Goal: Task Accomplishment & Management: Manage account settings

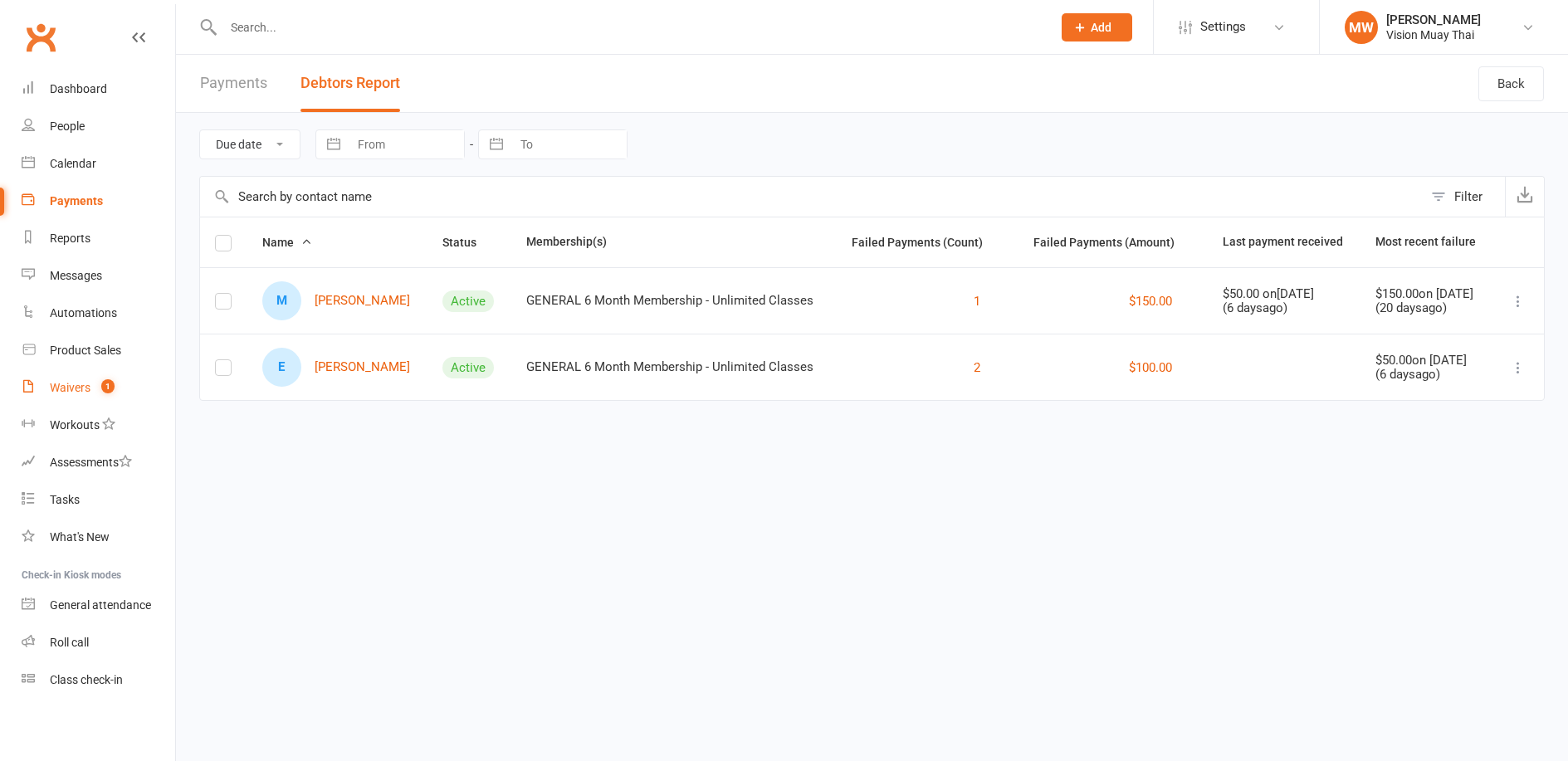
click at [87, 391] on div "Waivers" at bounding box center [70, 387] width 41 height 13
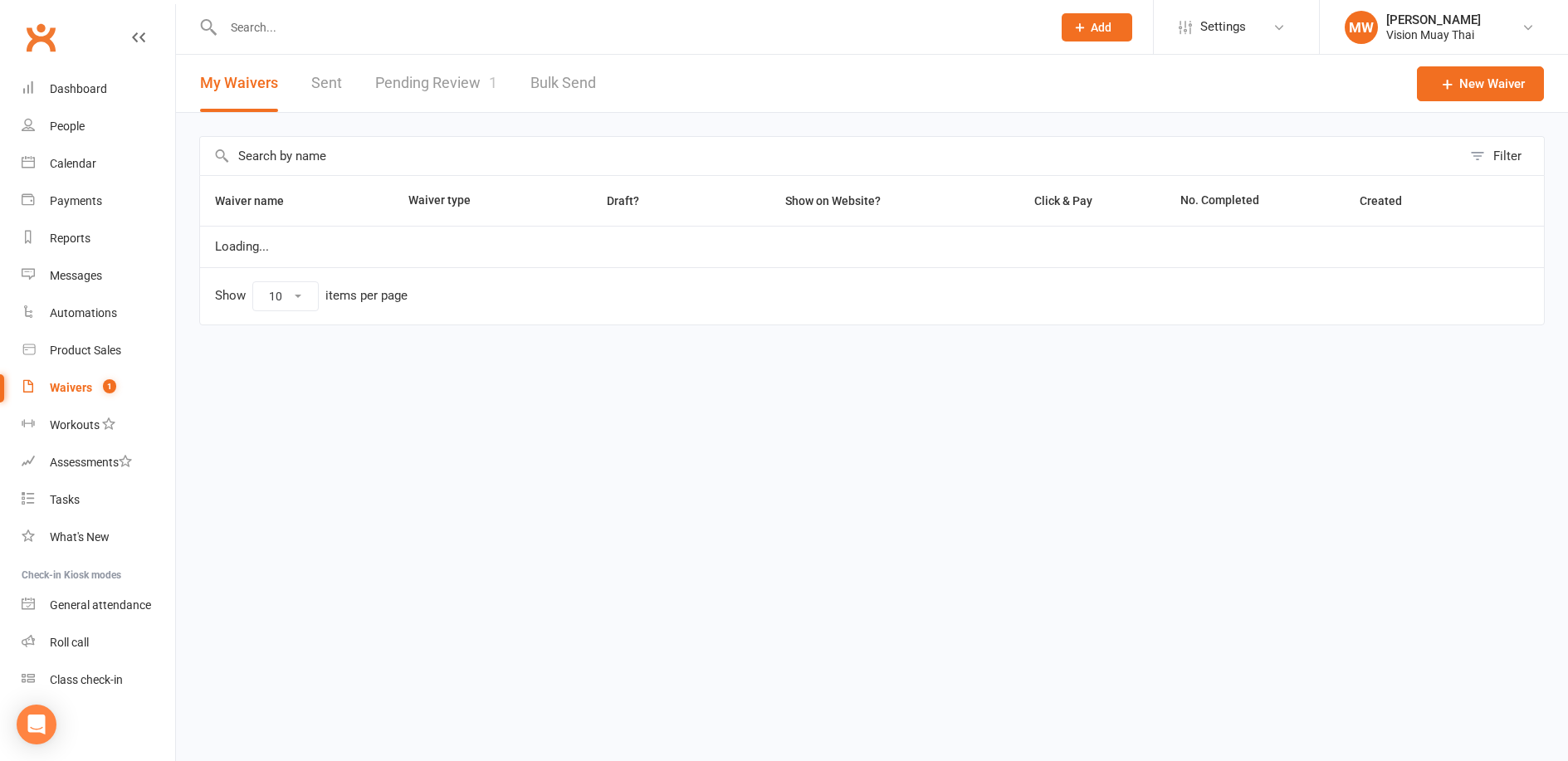
click at [401, 93] on link "Pending Review 1" at bounding box center [436, 83] width 122 height 57
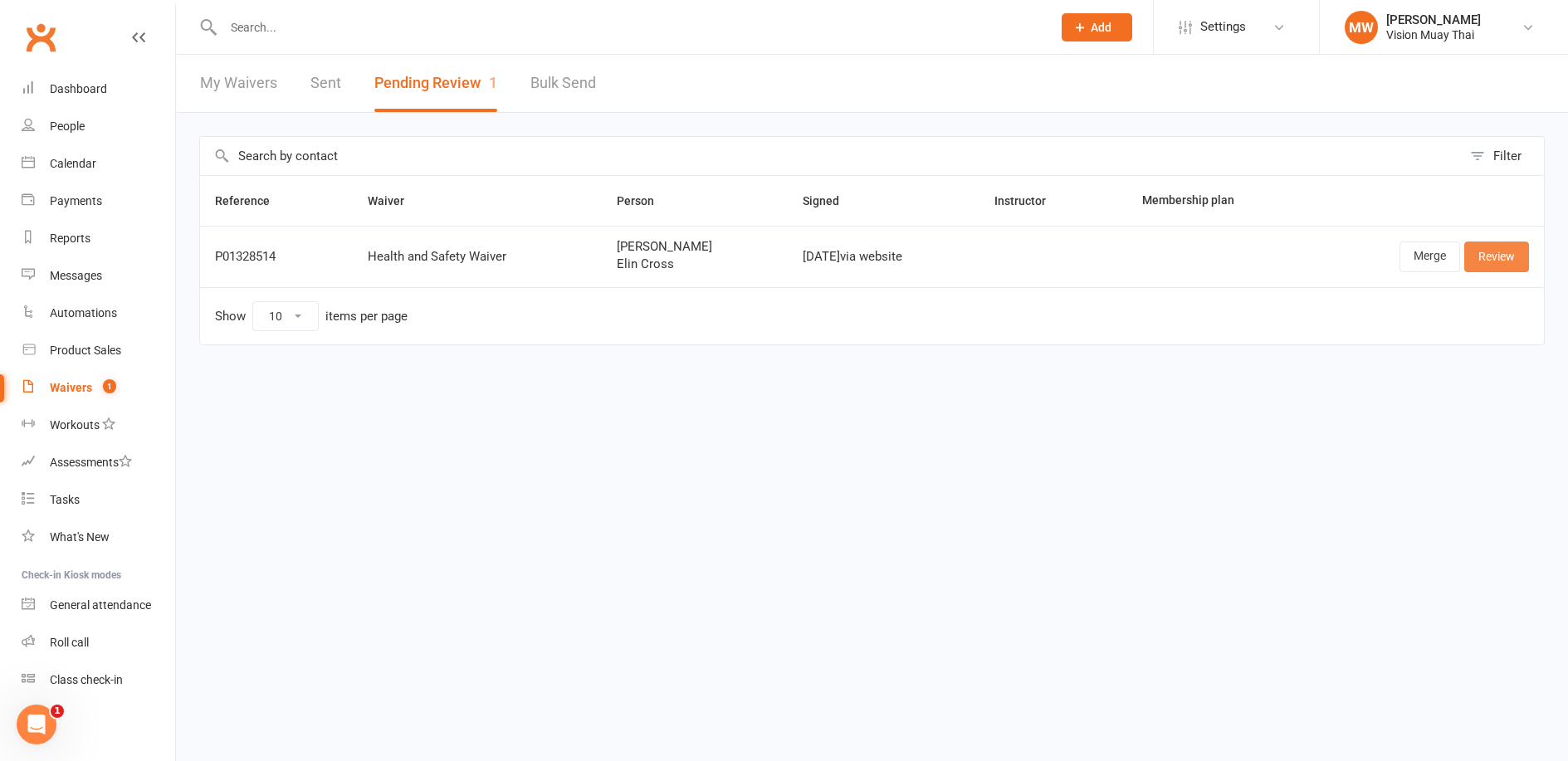
click at [1506, 257] on link "Review" at bounding box center [1496, 256] width 64 height 29
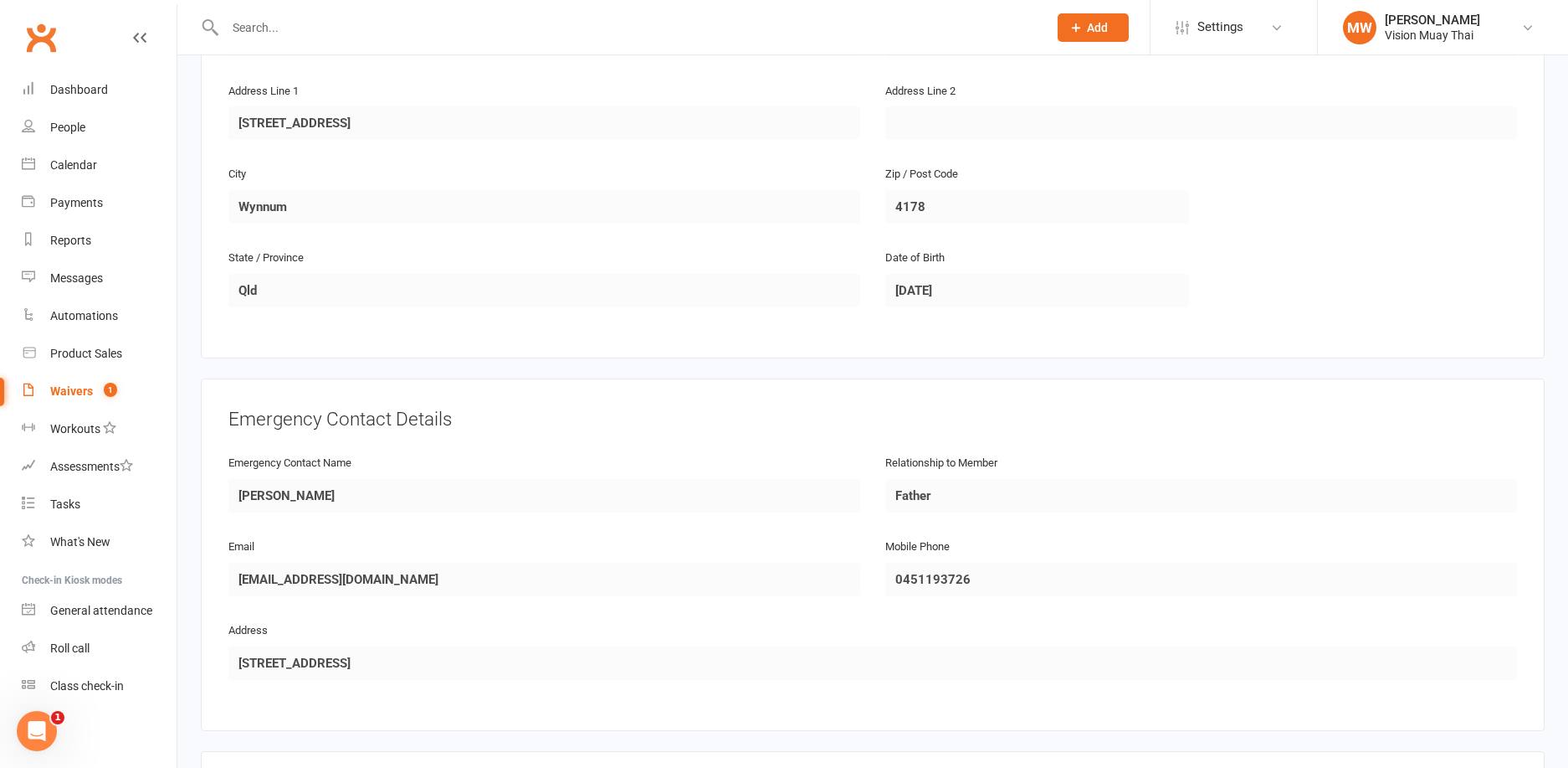
scroll to position [1386, 0]
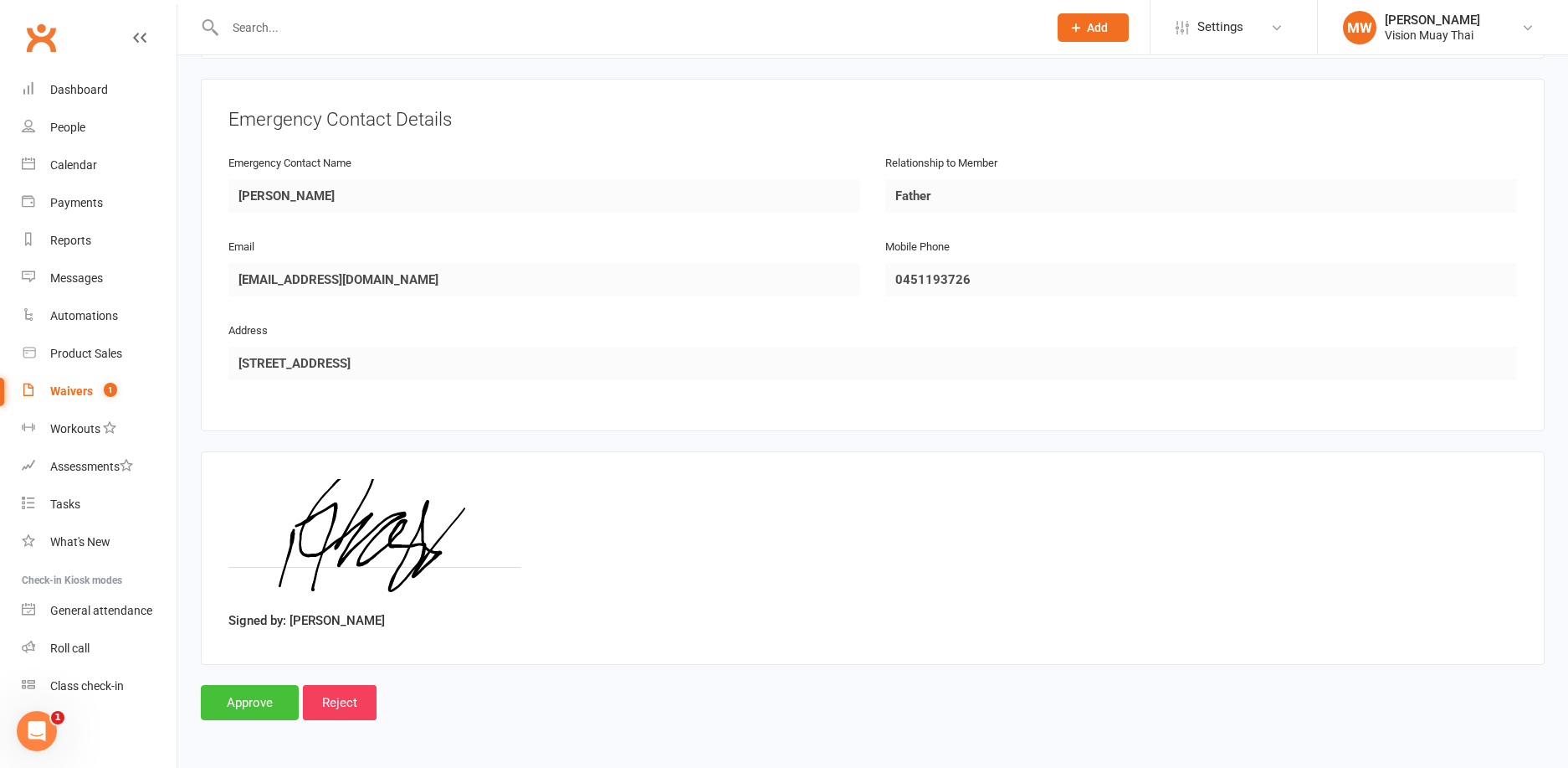
click at [211, 689] on input "Approve" at bounding box center [249, 702] width 97 height 35
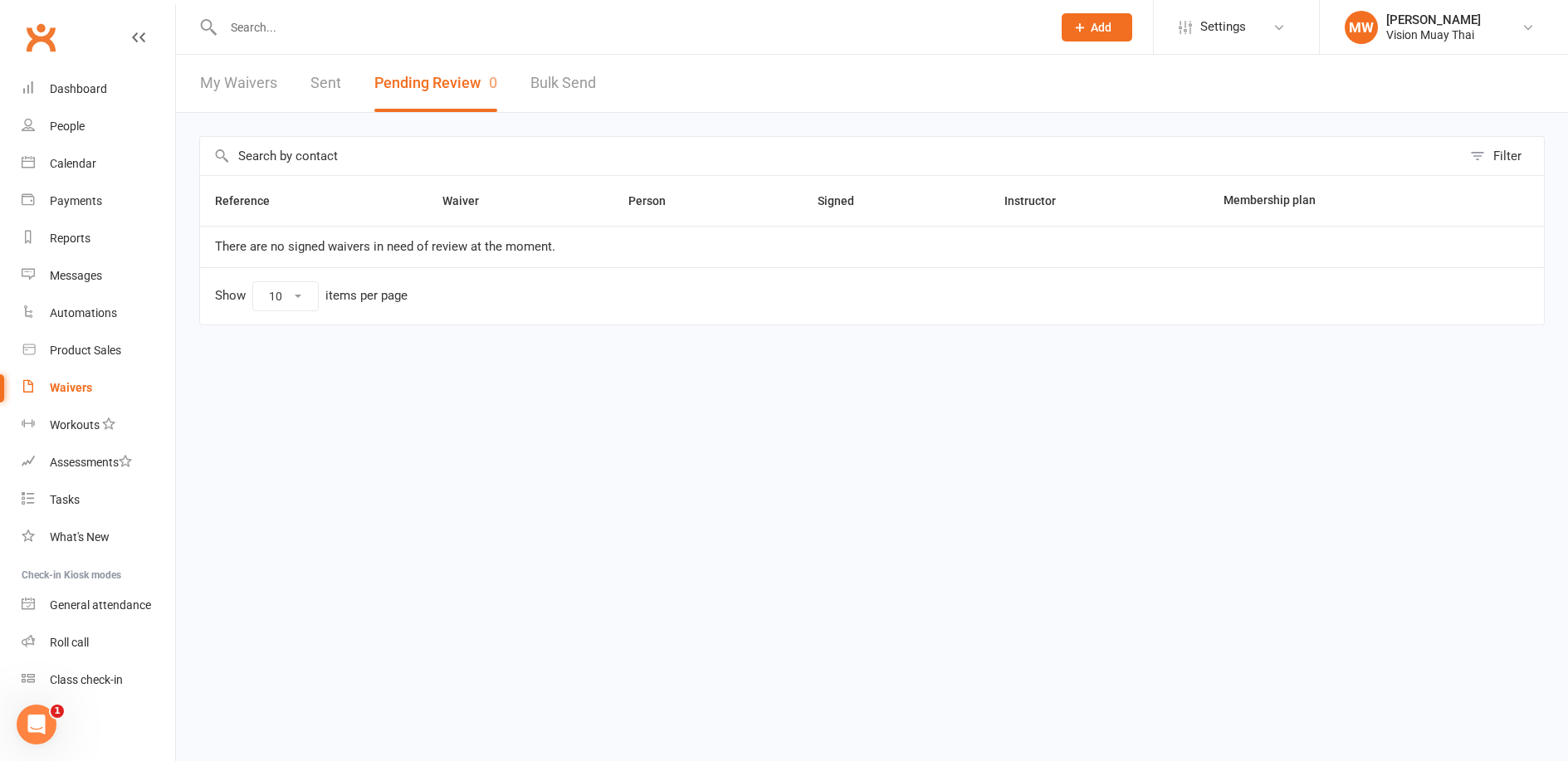
click at [358, 35] on input "text" at bounding box center [629, 27] width 821 height 23
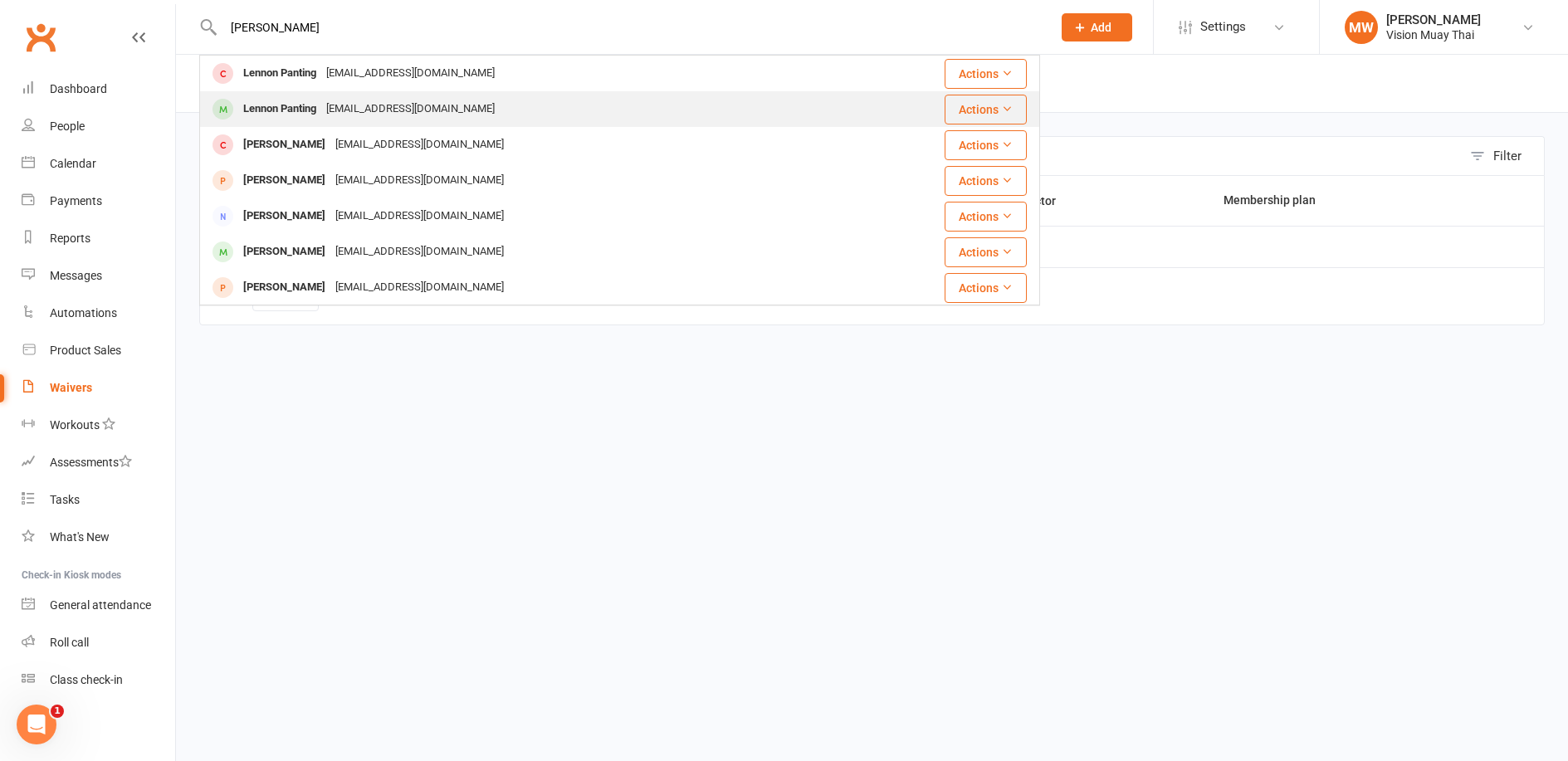
type input "lennon"
click at [332, 113] on div "lisapanting@yahoo.com" at bounding box center [411, 109] width 179 height 24
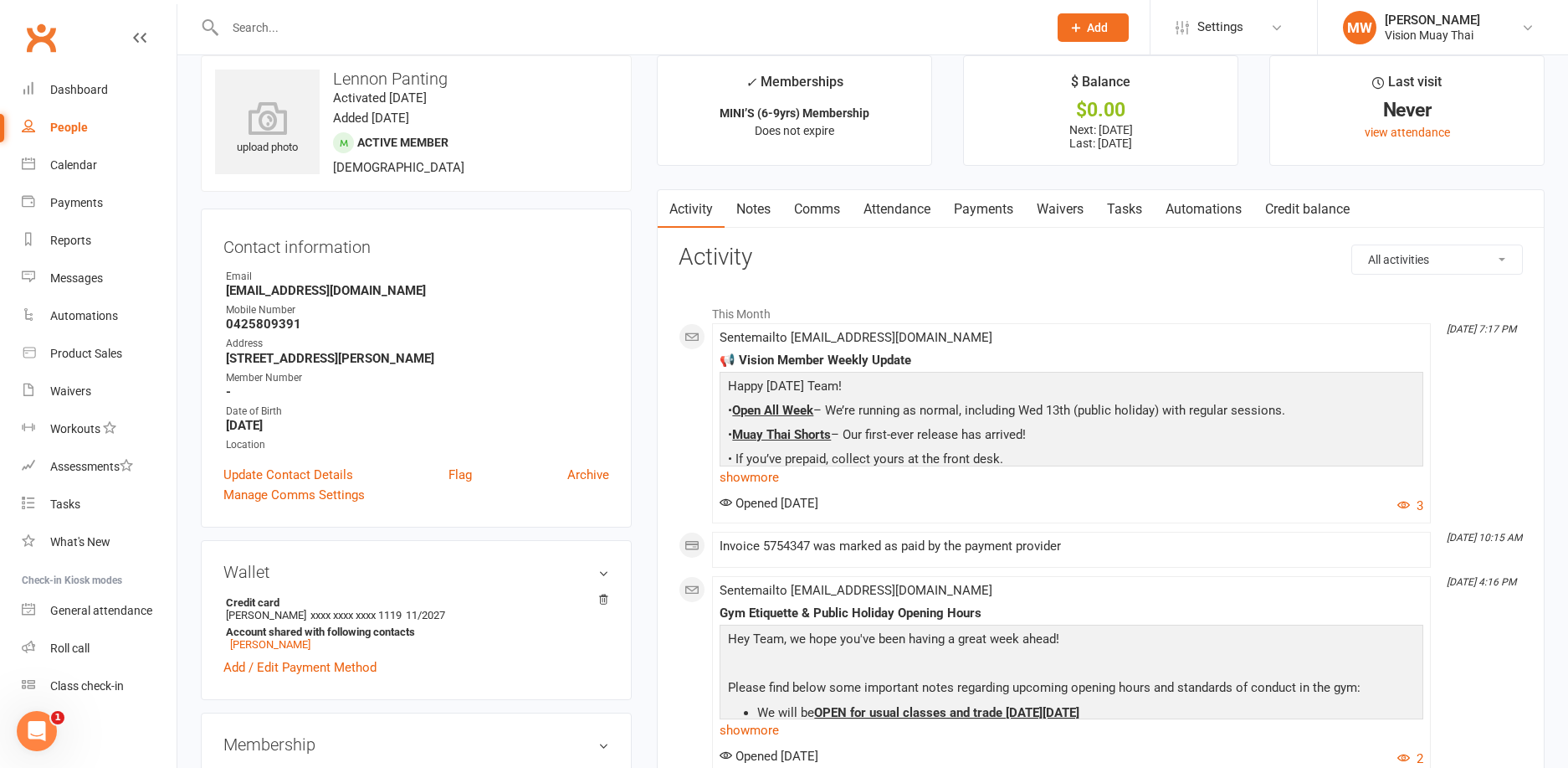
scroll to position [27, 0]
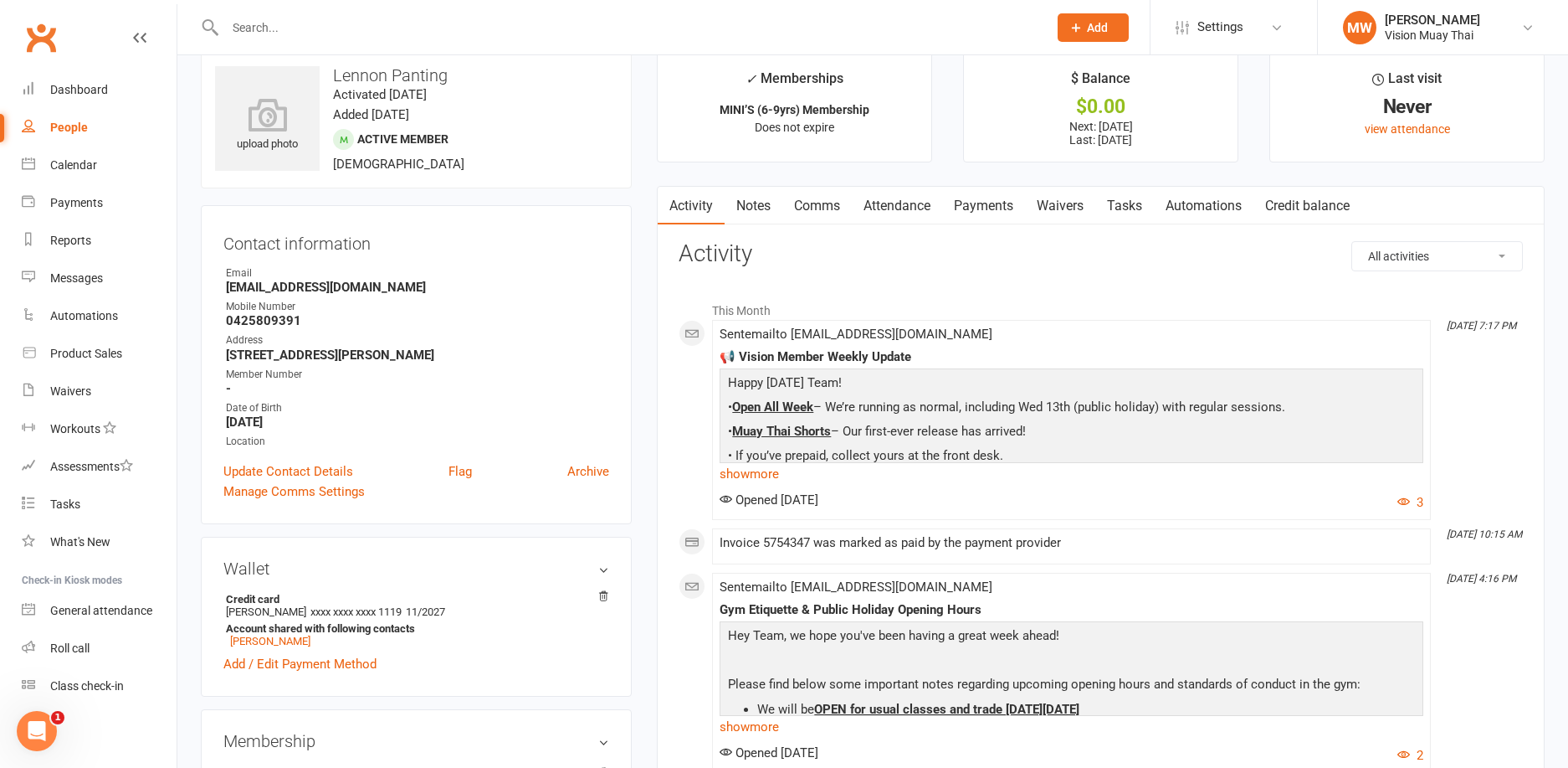
click at [976, 202] on link "Payments" at bounding box center [983, 205] width 83 height 38
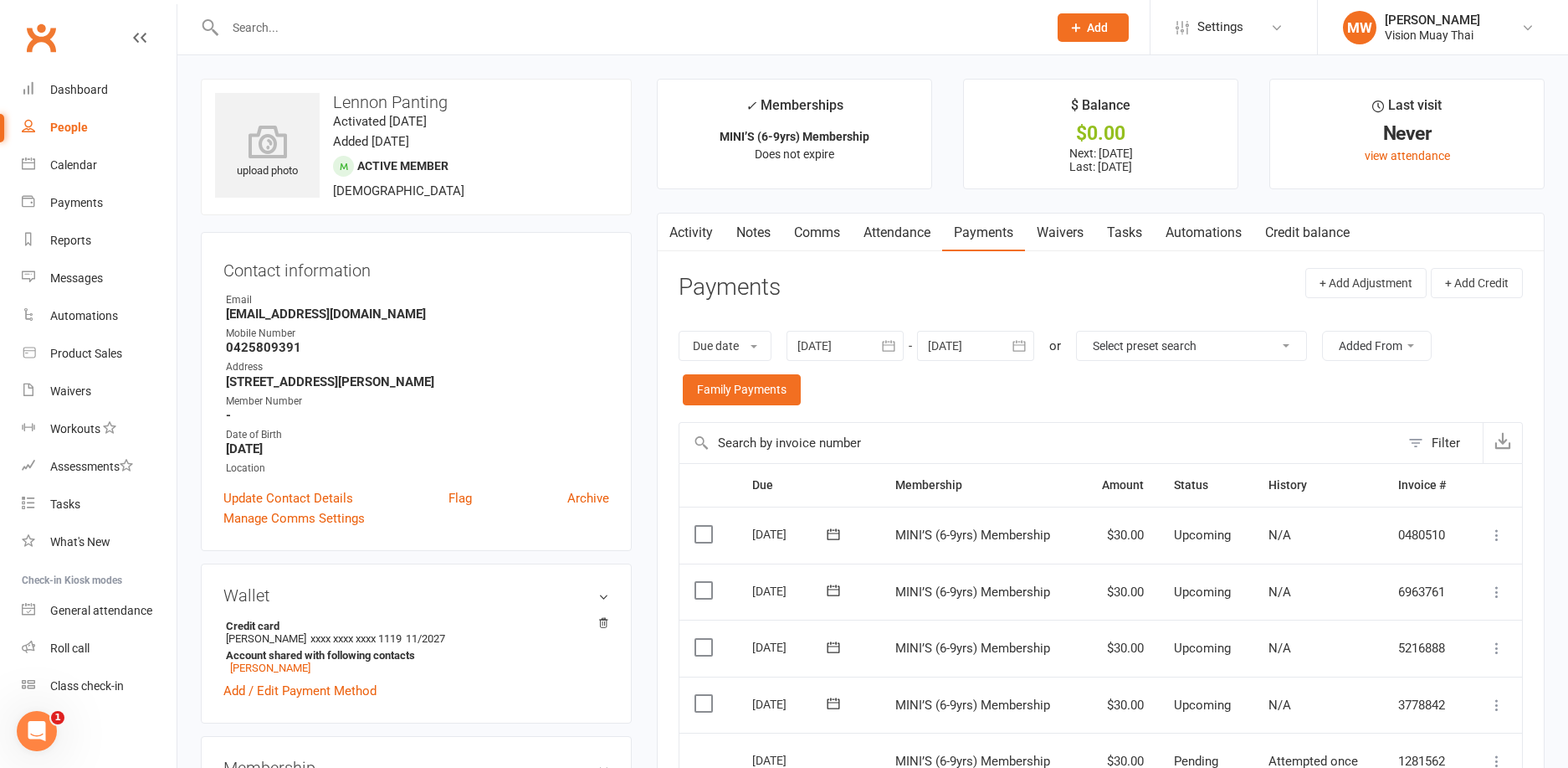
click at [893, 341] on icon "button" at bounding box center [888, 346] width 13 height 11
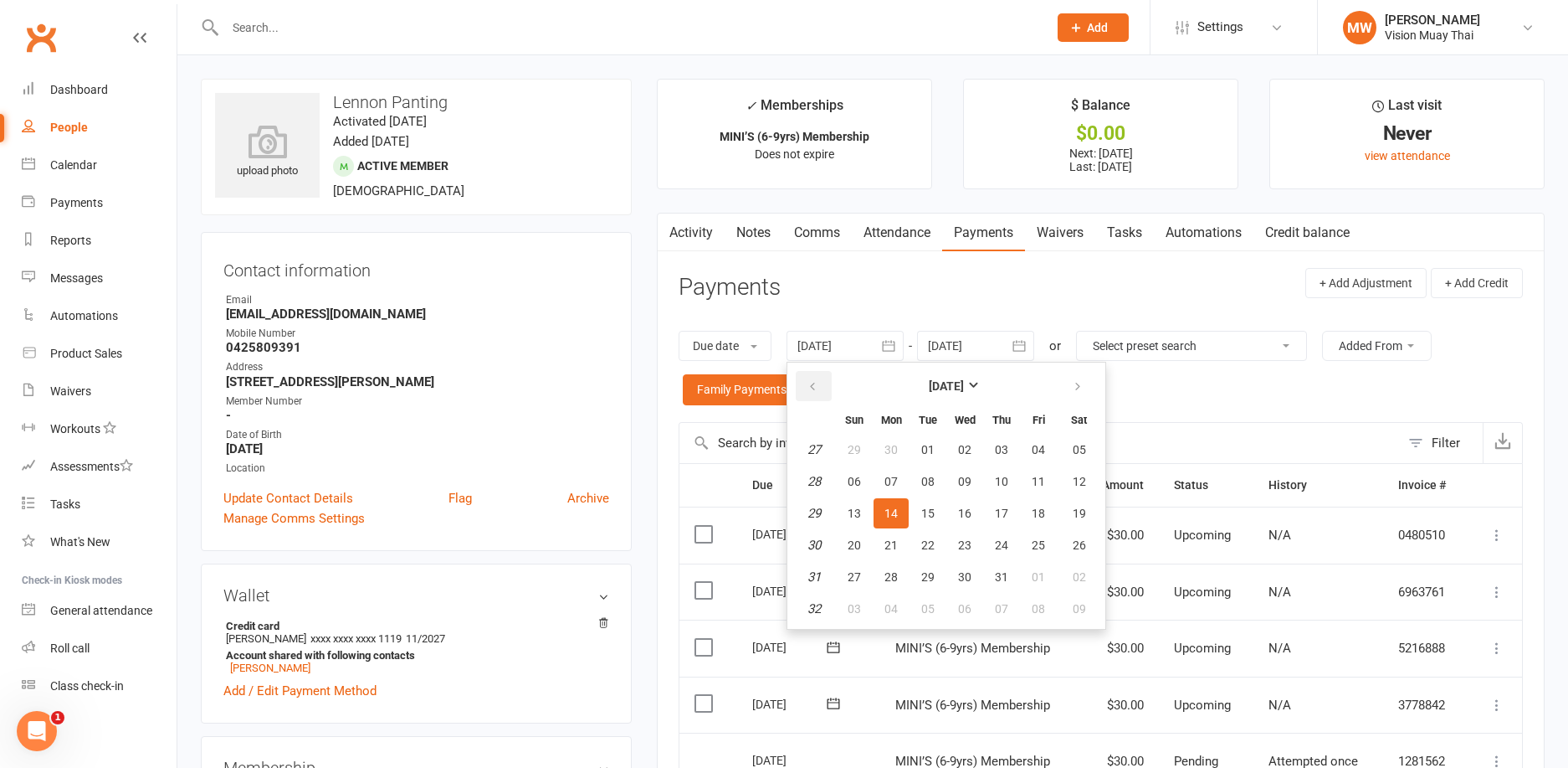
click at [818, 387] on icon "button" at bounding box center [812, 386] width 12 height 13
click at [849, 477] on button "06" at bounding box center [854, 481] width 35 height 30
type input "06 Apr 2025"
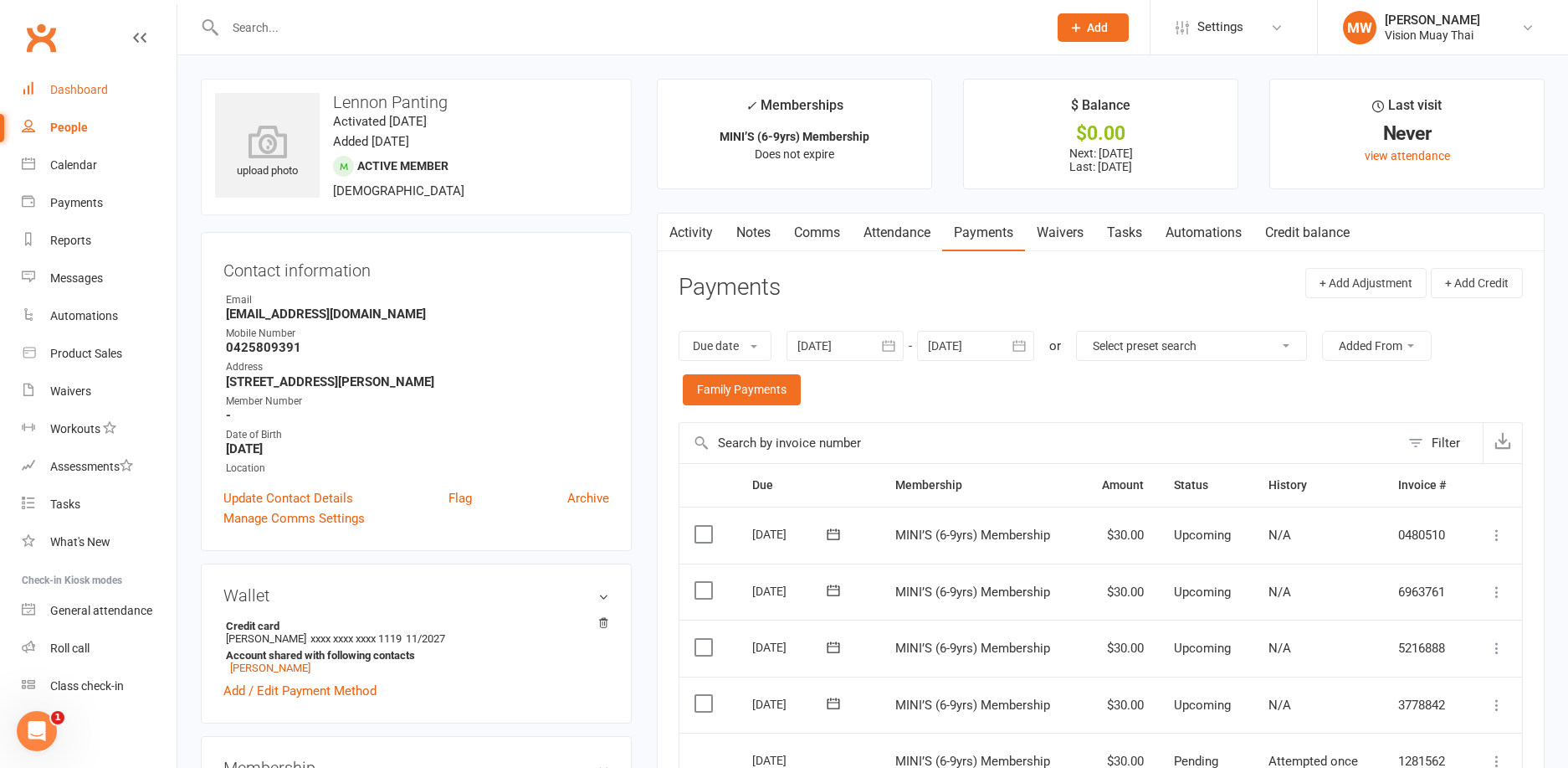
click at [113, 80] on link "Dashboard" at bounding box center [98, 90] width 155 height 38
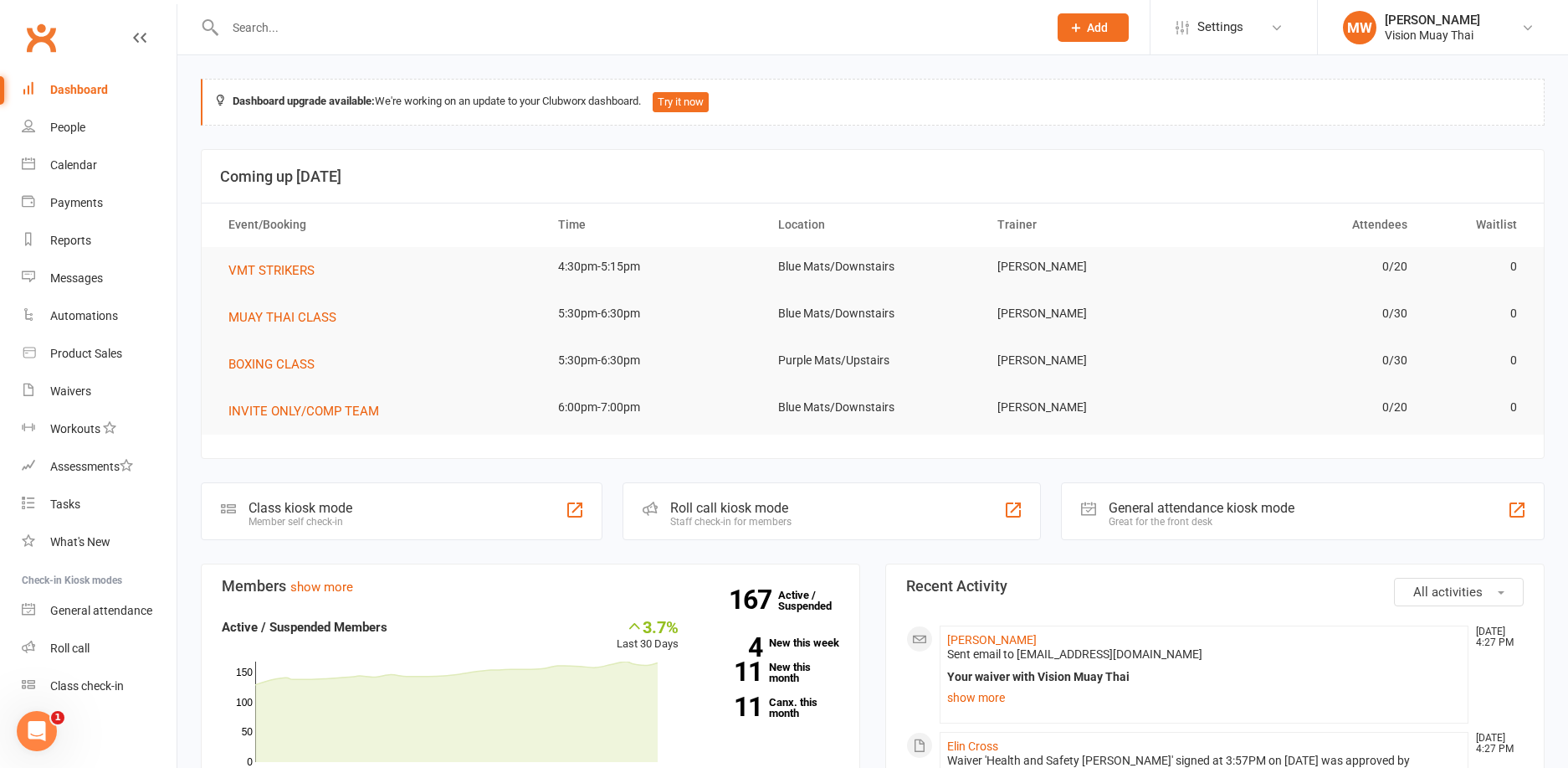
scroll to position [4, 0]
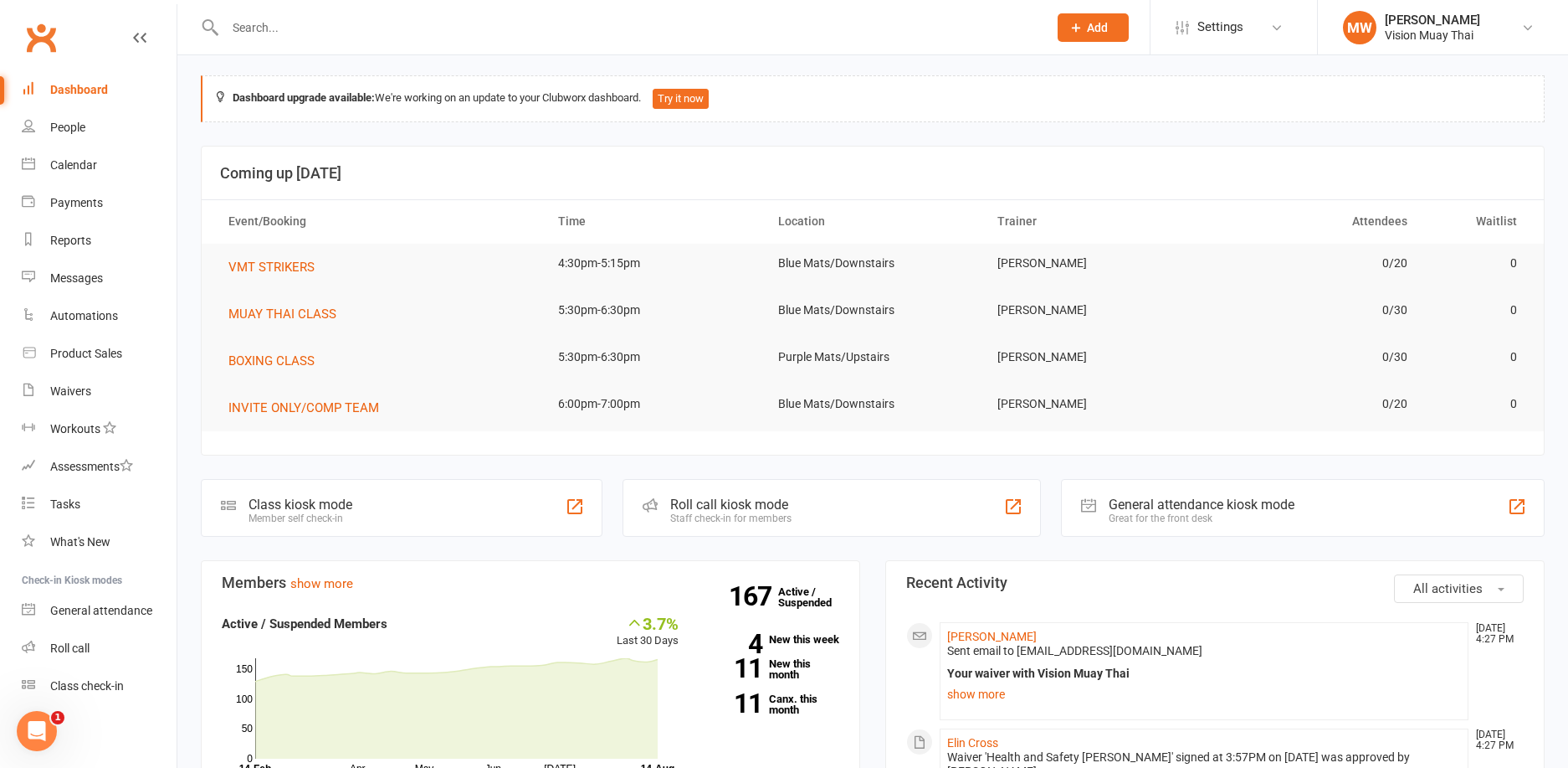
click at [641, 30] on input "text" at bounding box center [628, 27] width 816 height 23
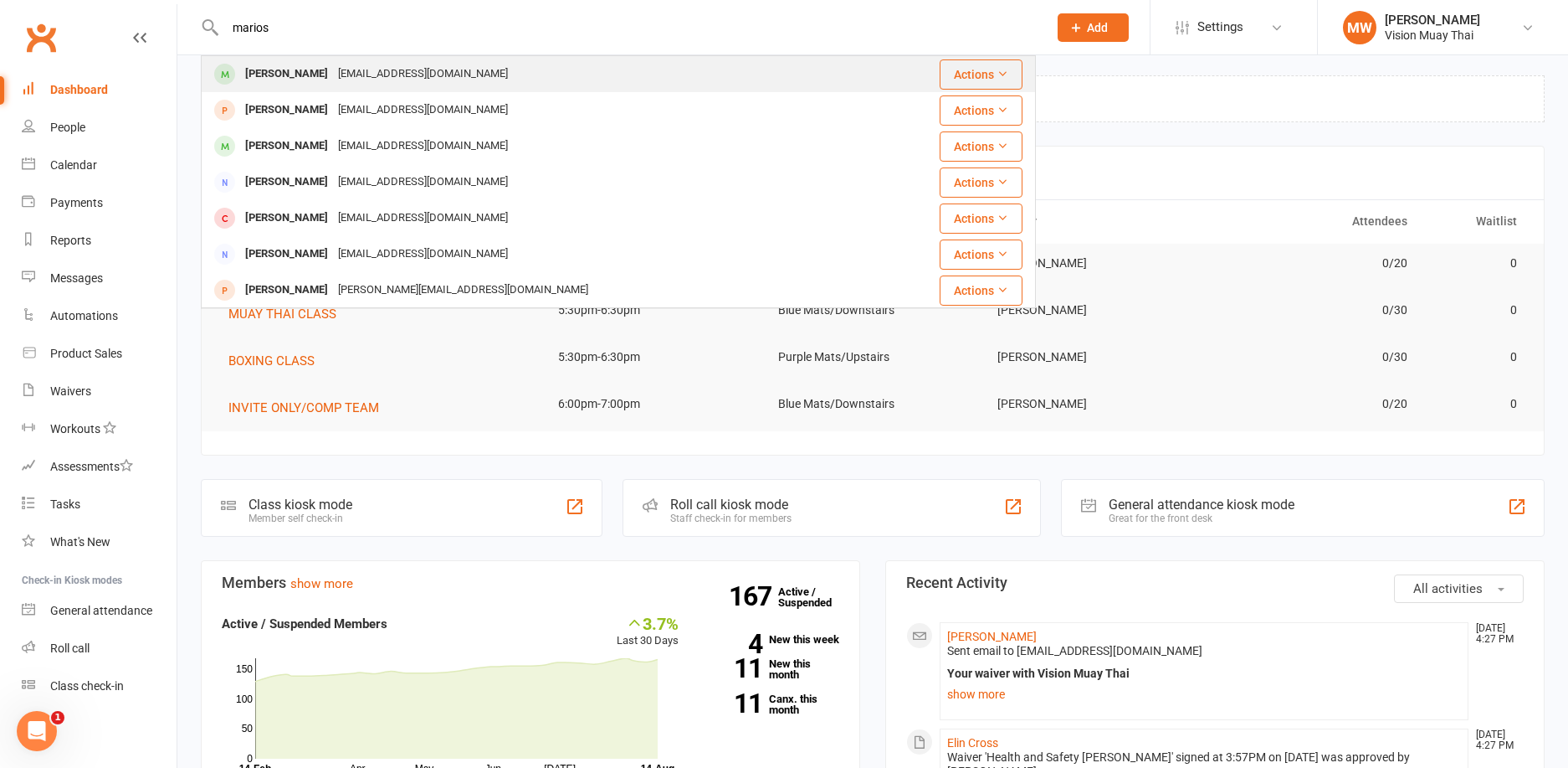
type input "marios"
click at [333, 79] on div "Marios Hadjigeorgiou" at bounding box center [287, 74] width 93 height 24
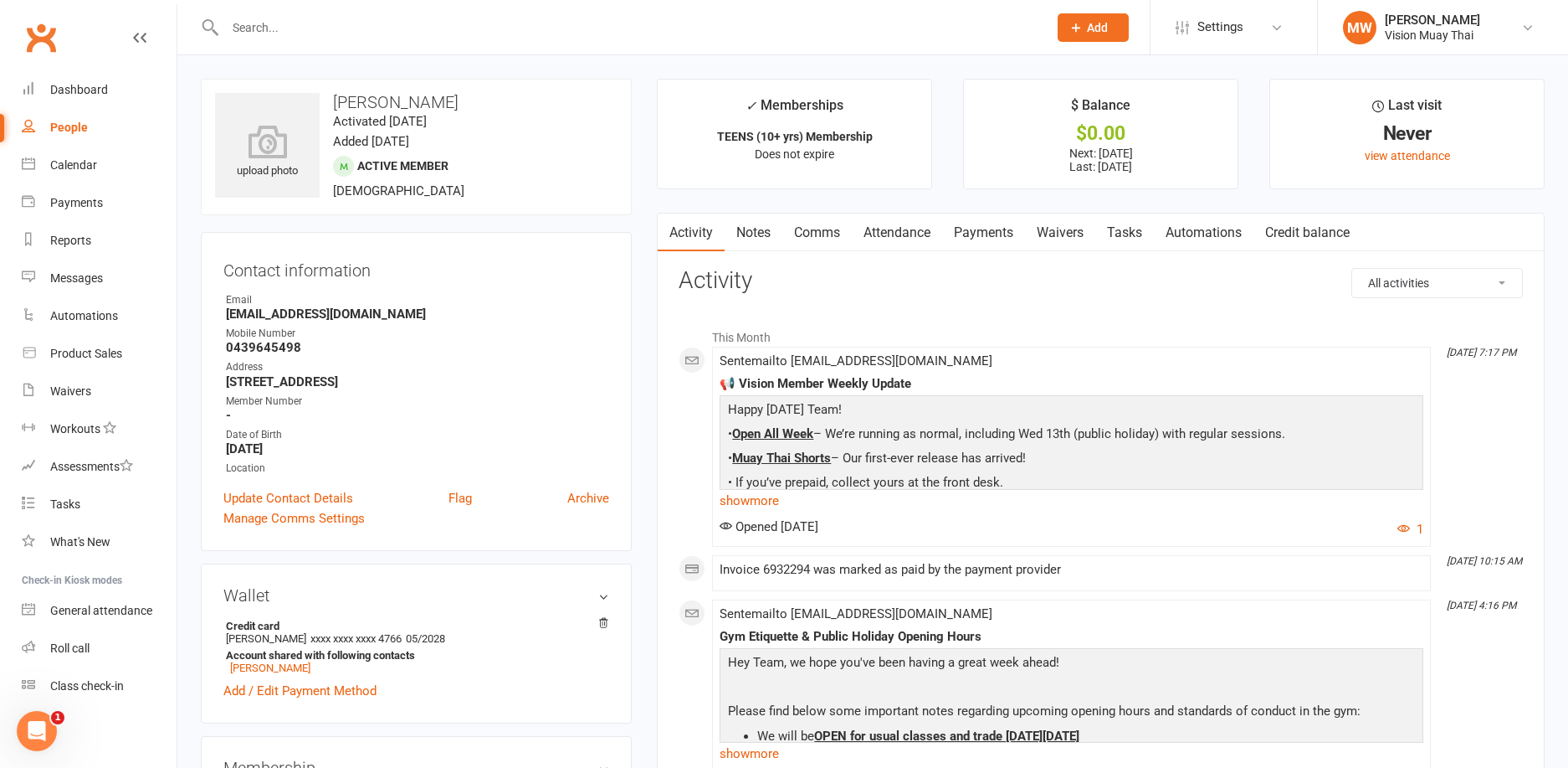
scroll to position [4, 0]
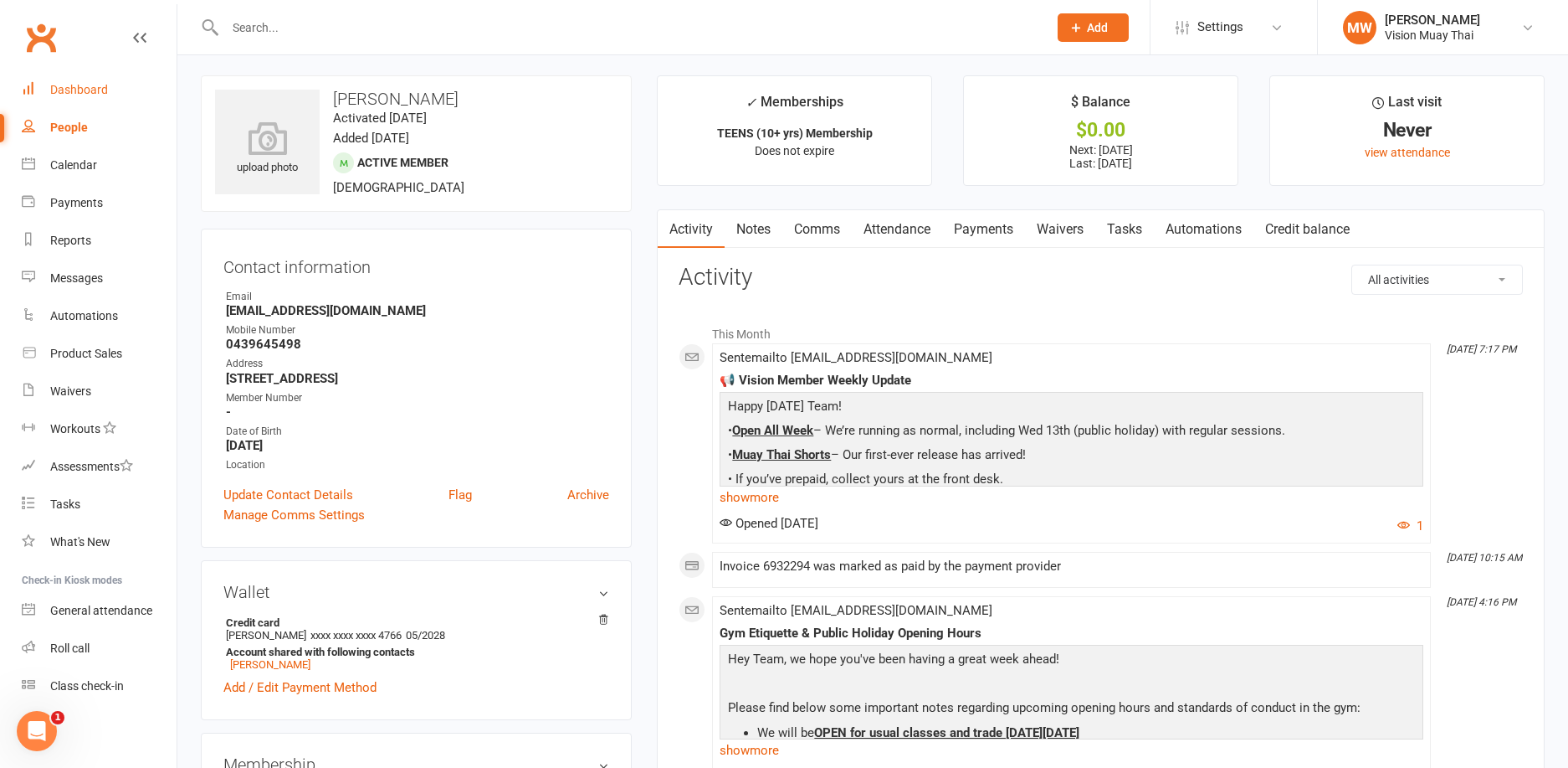
click at [80, 81] on link "Dashboard" at bounding box center [98, 90] width 155 height 38
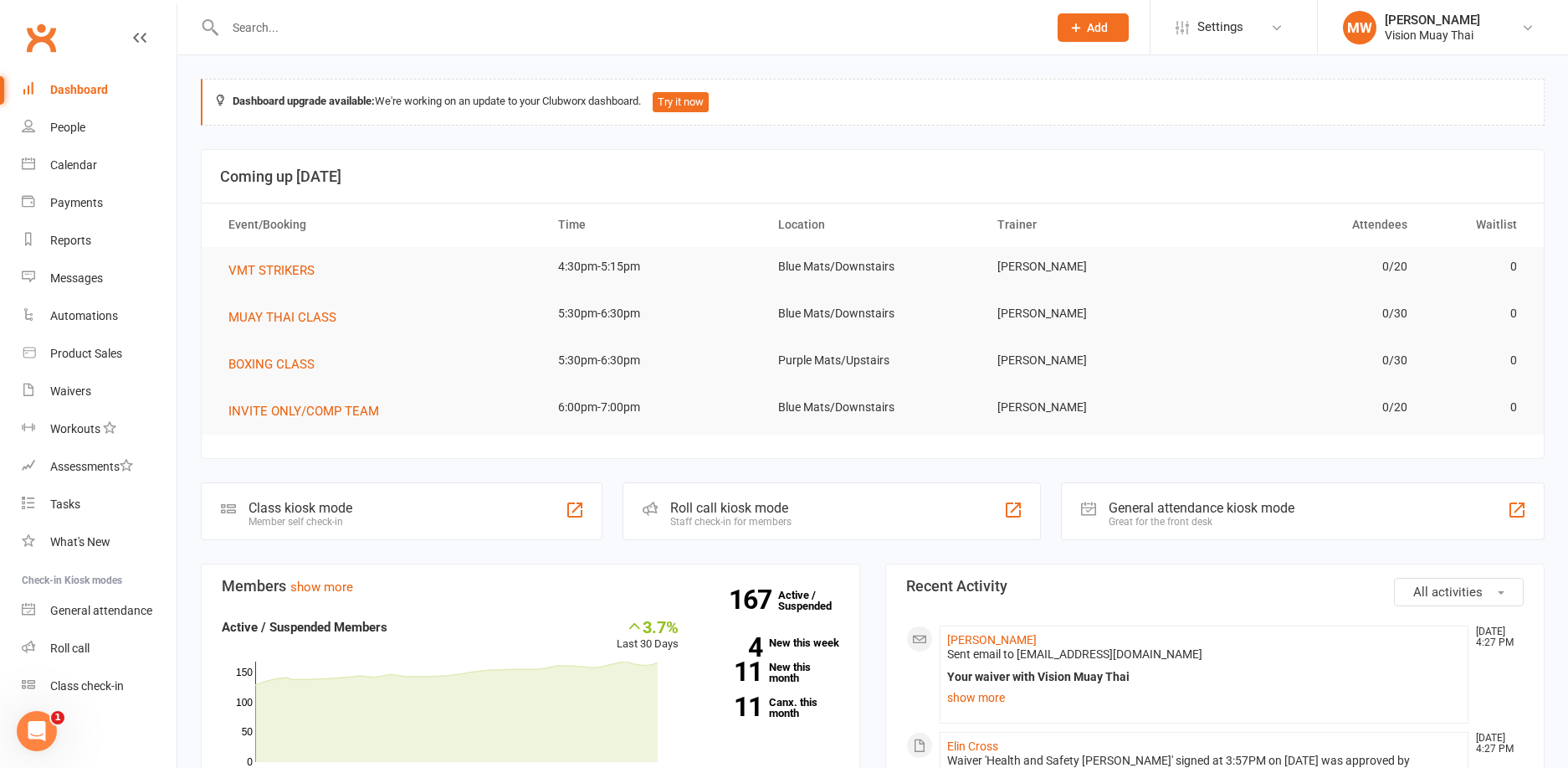
click at [425, 22] on input "text" at bounding box center [628, 27] width 816 height 23
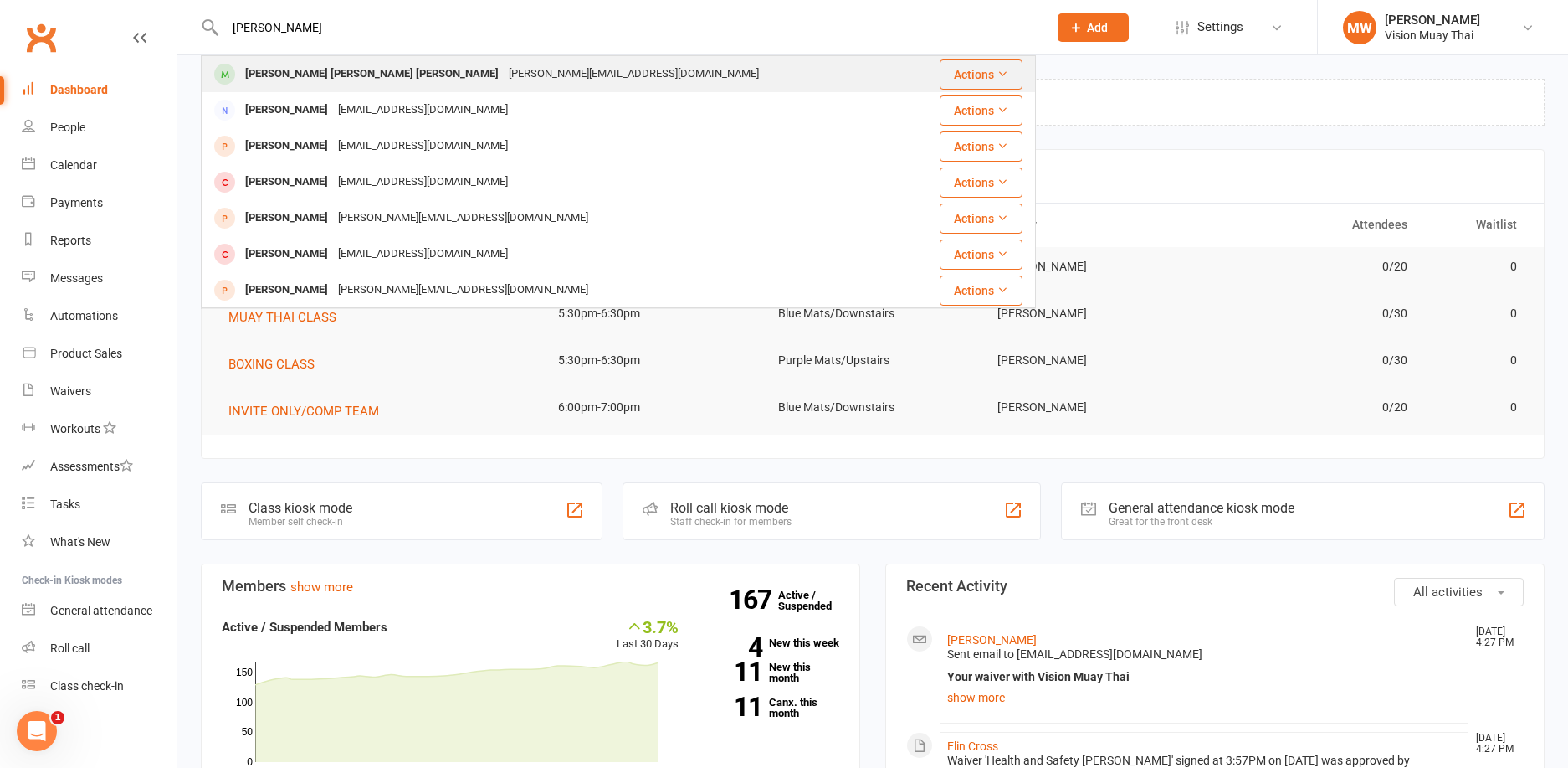
type input "marie"
click at [504, 75] on div "mariejof.duque@gmail.com" at bounding box center [634, 74] width 260 height 24
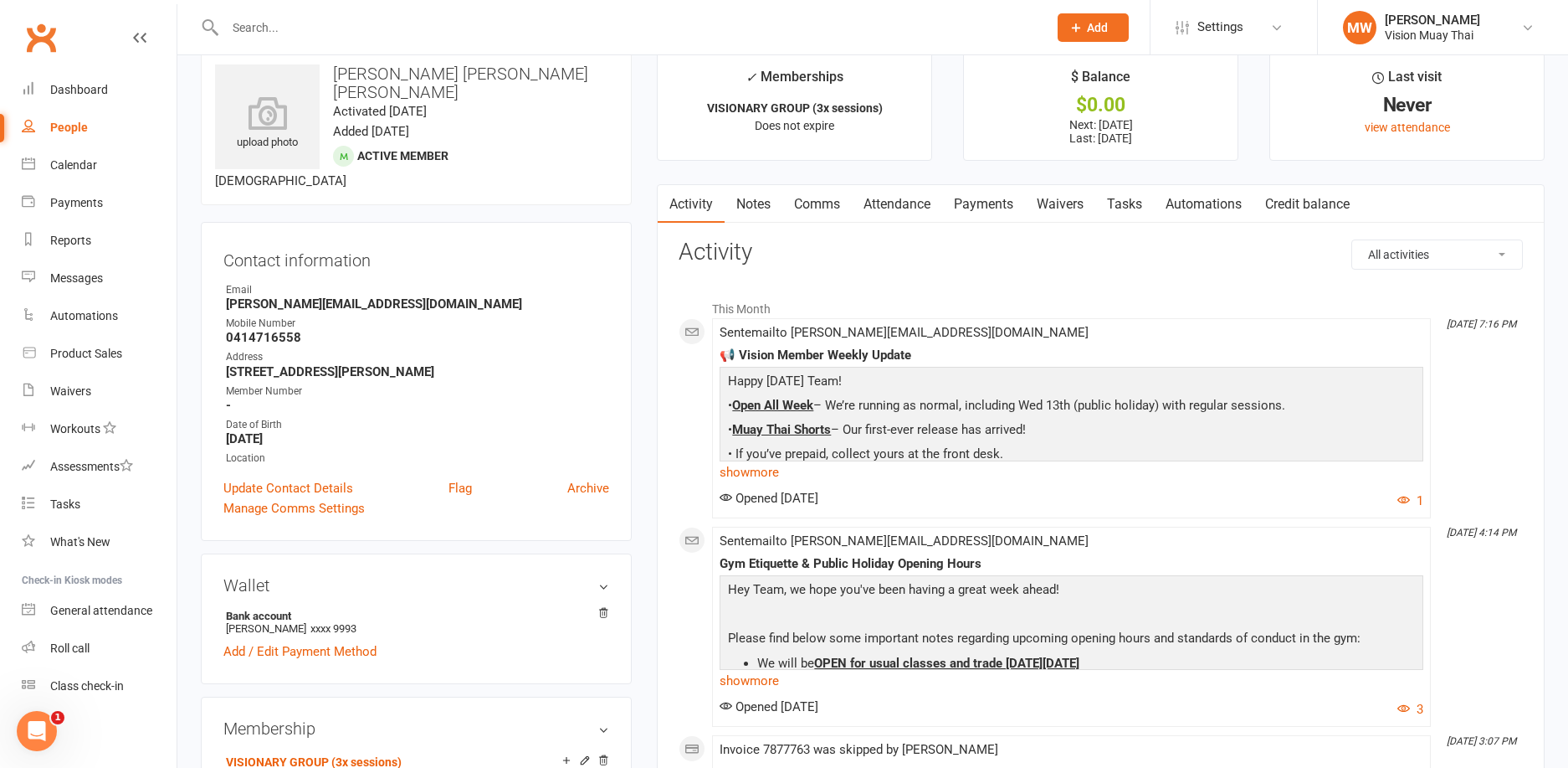
scroll to position [64, 0]
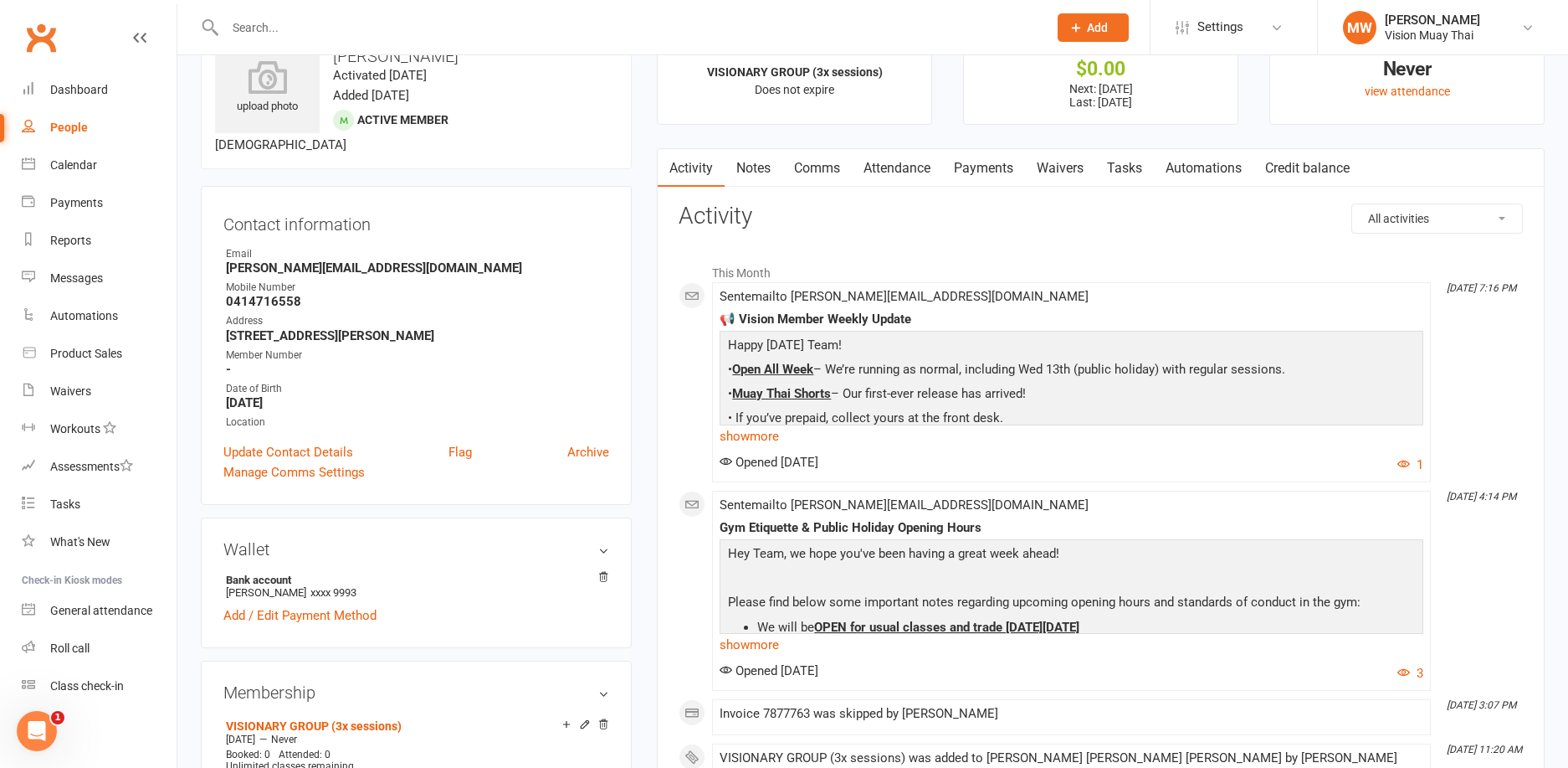
click at [979, 175] on link "Payments" at bounding box center [983, 167] width 83 height 38
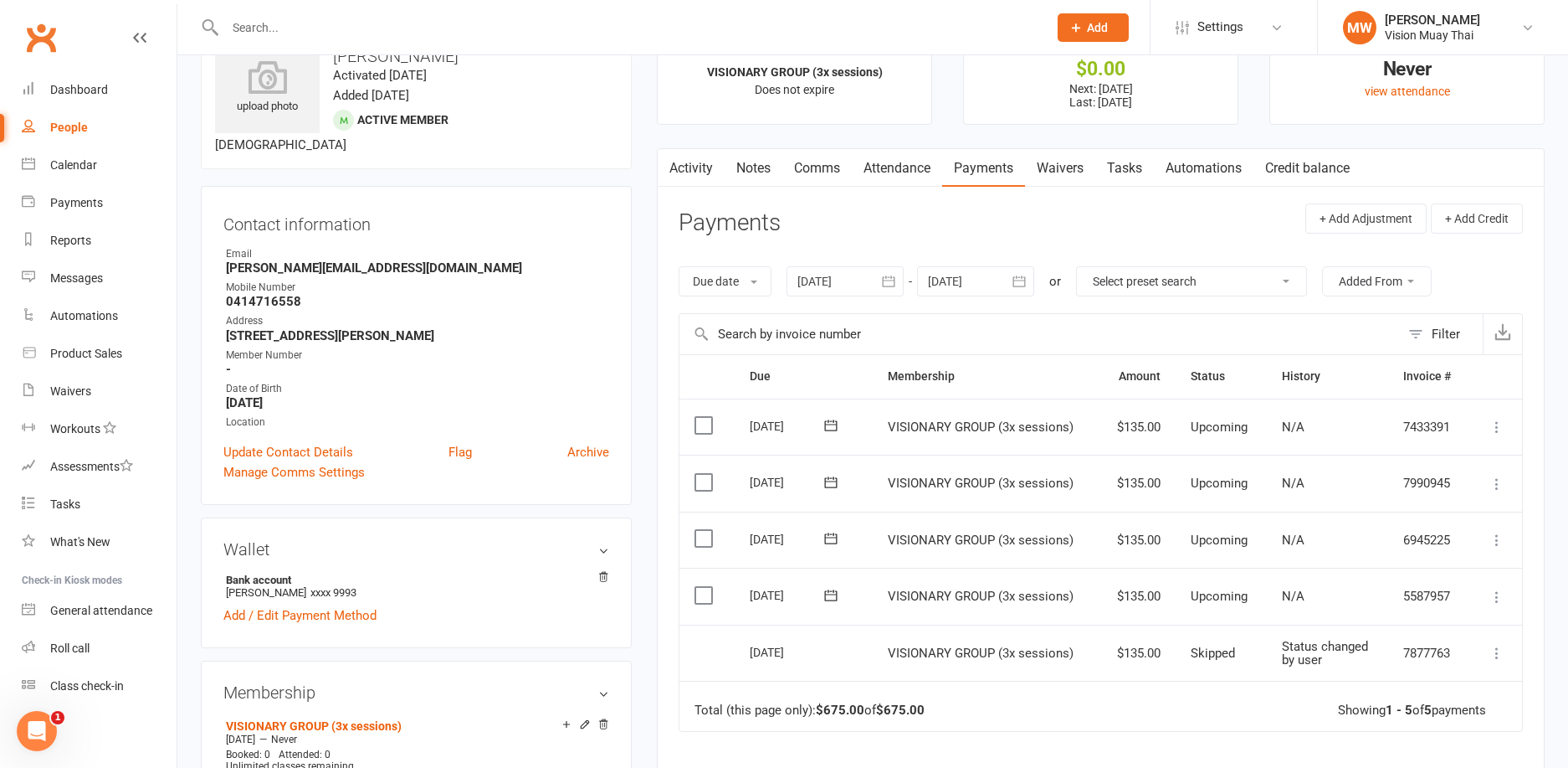
scroll to position [68, 0]
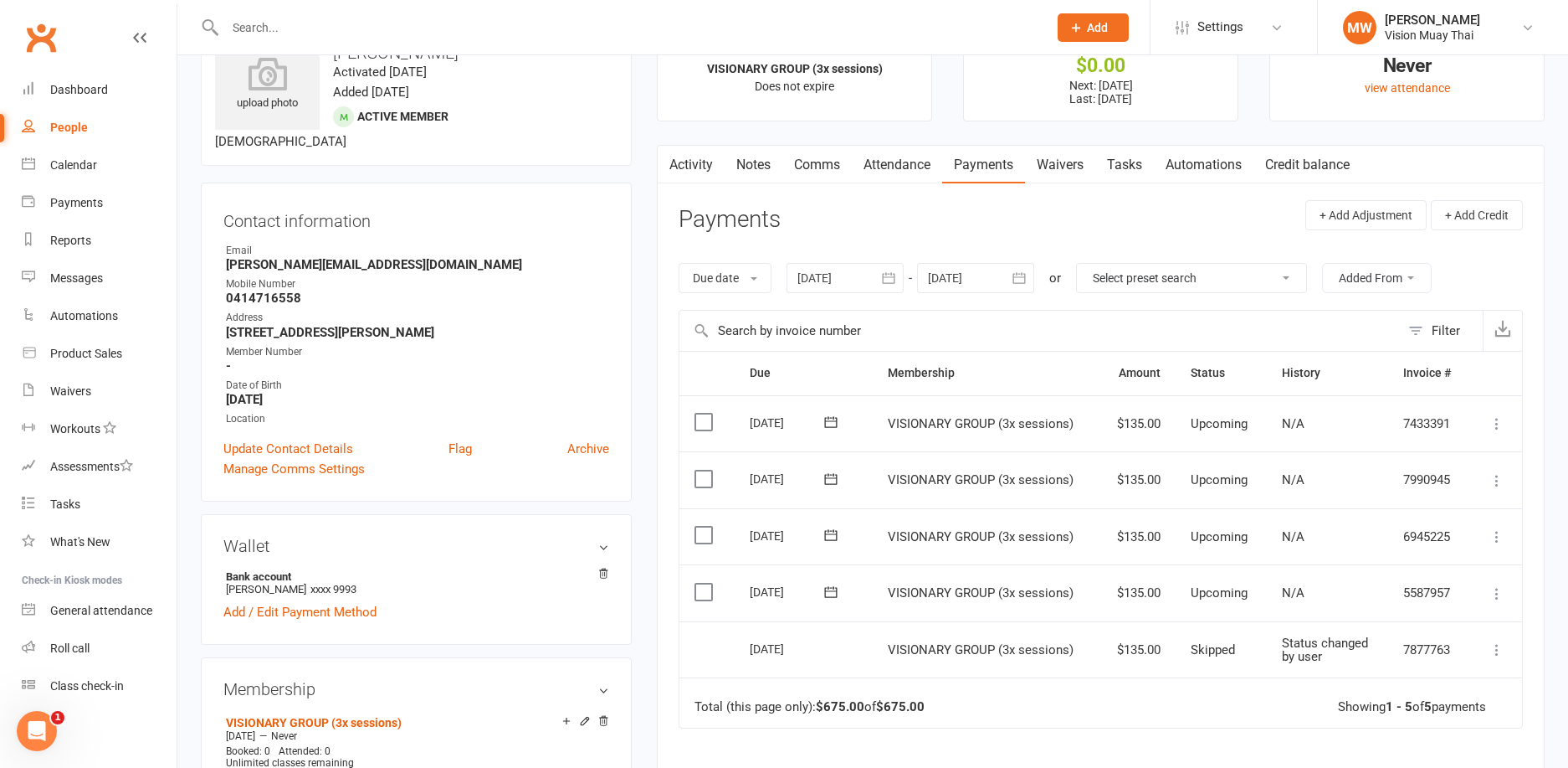
click at [826, 593] on icon at bounding box center [832, 592] width 13 height 11
click at [1495, 591] on icon at bounding box center [1497, 593] width 17 height 17
click at [1439, 750] on link "Change amount" at bounding box center [1407, 760] width 198 height 33
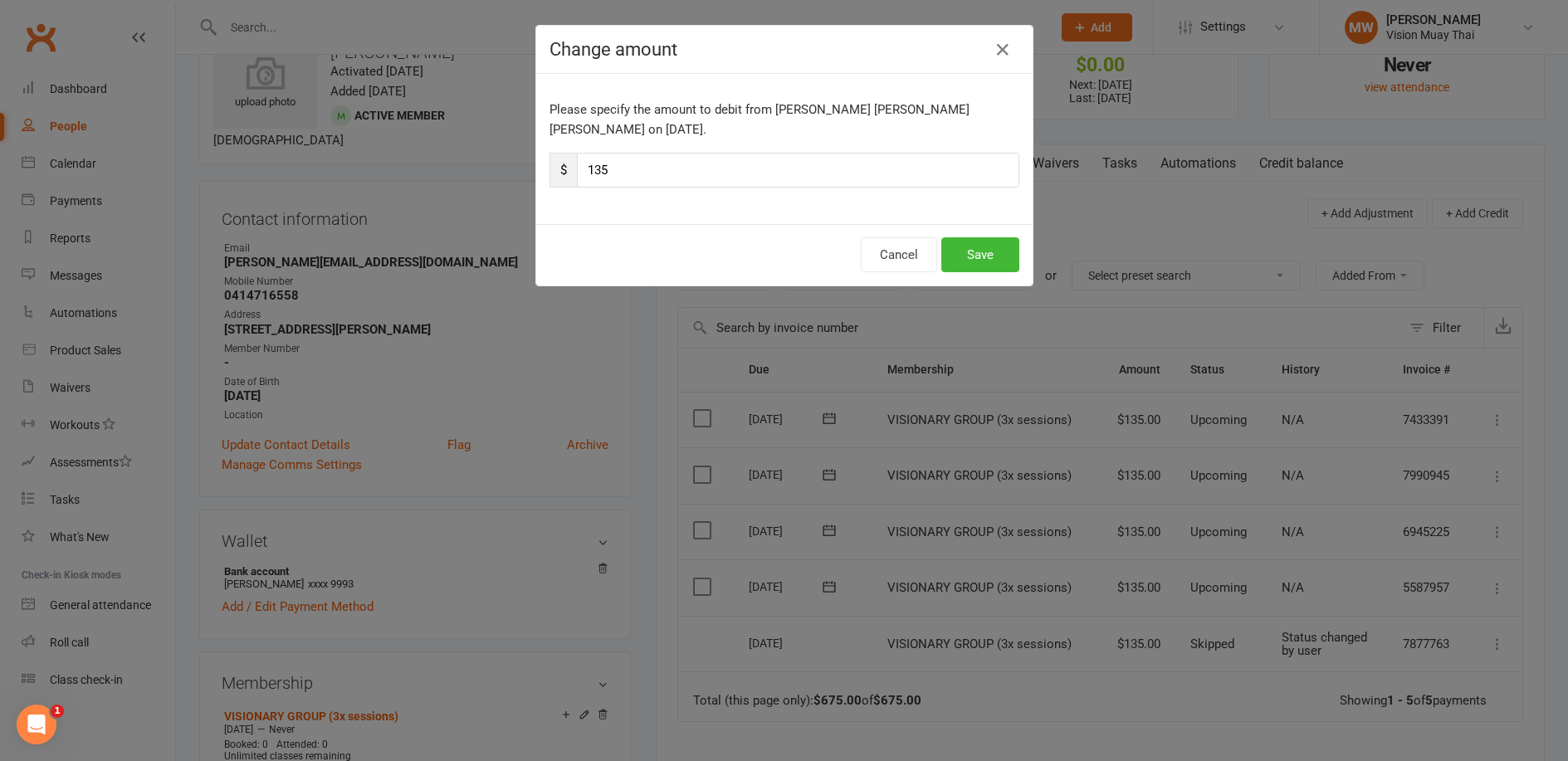
click at [645, 155] on input "135" at bounding box center [798, 170] width 442 height 35
type input "1"
type input "180"
click at [990, 244] on button "Save" at bounding box center [980, 255] width 78 height 35
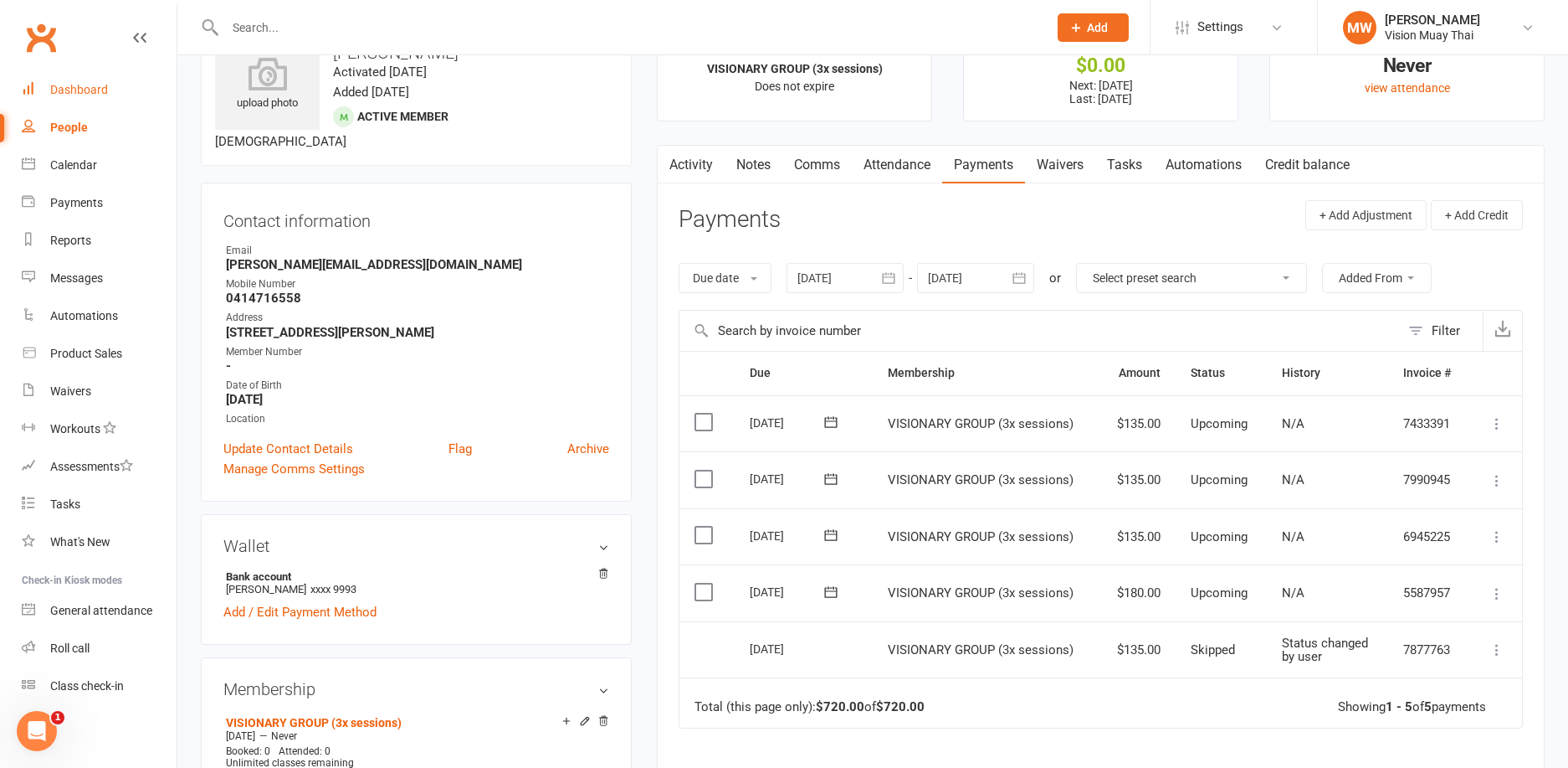
click at [66, 95] on div "Dashboard" at bounding box center [79, 89] width 58 height 13
